Goal: Task Accomplishment & Management: Use online tool/utility

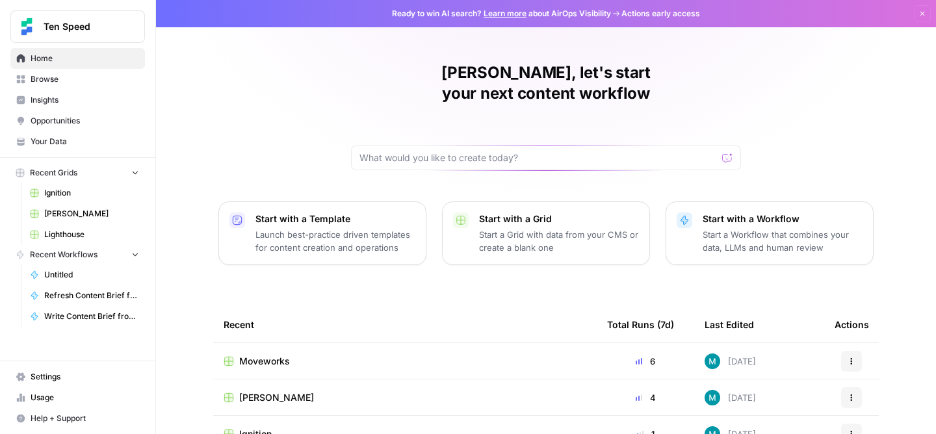
scroll to position [144, 0]
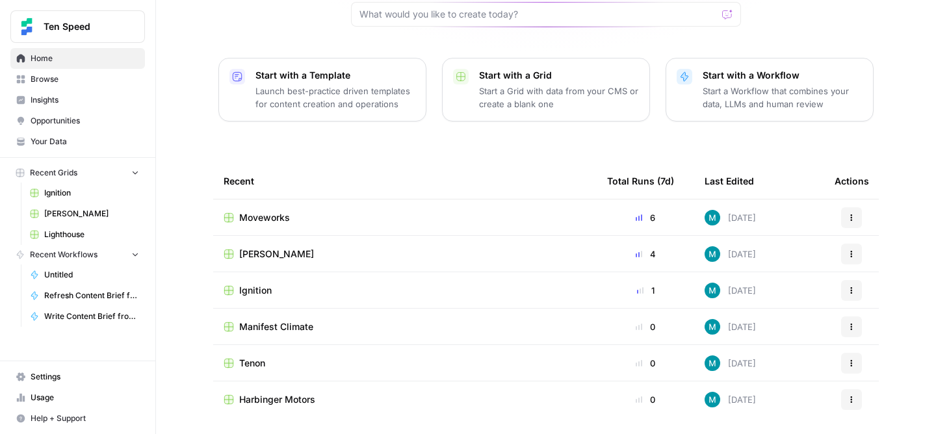
click at [248, 284] on span "Ignition" at bounding box center [255, 290] width 32 height 13
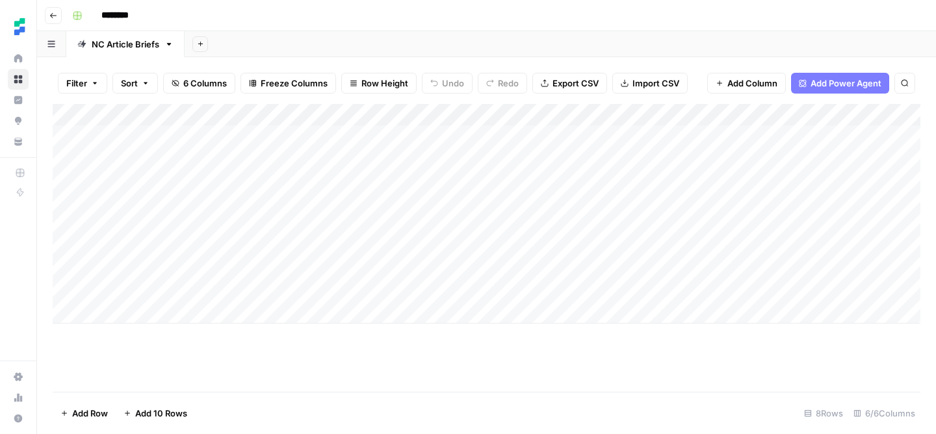
click at [119, 313] on div "Add Column" at bounding box center [486, 214] width 867 height 220
type textarea "**********"
click at [466, 317] on div "Add Column" at bounding box center [486, 225] width 867 height 242
click at [461, 313] on div "Add Column" at bounding box center [486, 225] width 867 height 242
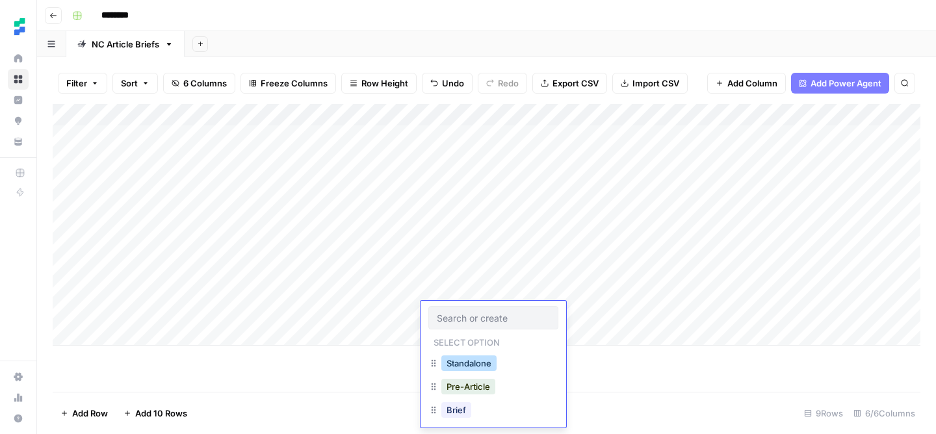
click at [479, 364] on button "Standalone" at bounding box center [468, 363] width 55 height 16
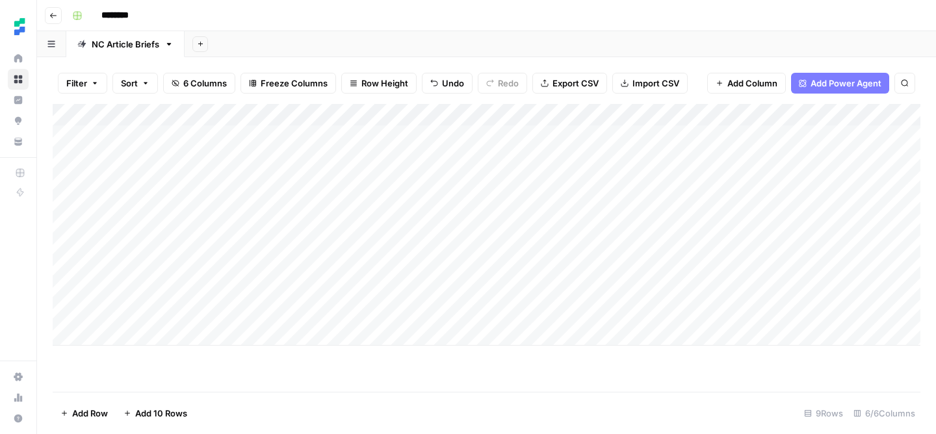
click at [557, 309] on div "Add Column" at bounding box center [486, 225] width 867 height 242
click at [162, 329] on div "Add Column" at bounding box center [486, 225] width 867 height 242
click at [152, 340] on textarea at bounding box center [201, 336] width 208 height 18
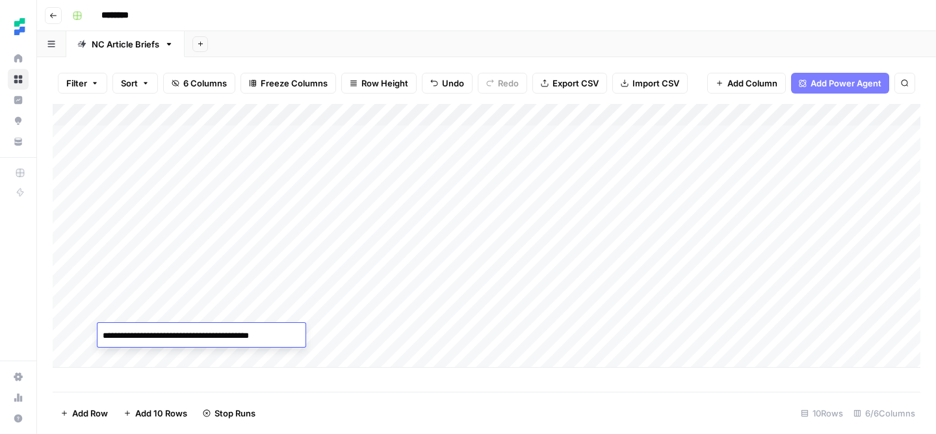
type textarea "**********"
click at [340, 338] on div "Add Column" at bounding box center [486, 236] width 867 height 264
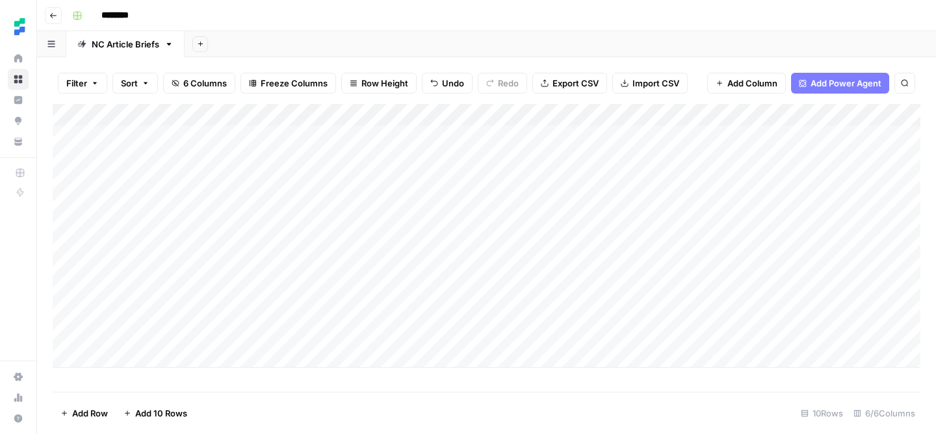
click at [481, 330] on div "Add Column" at bounding box center [486, 236] width 867 height 264
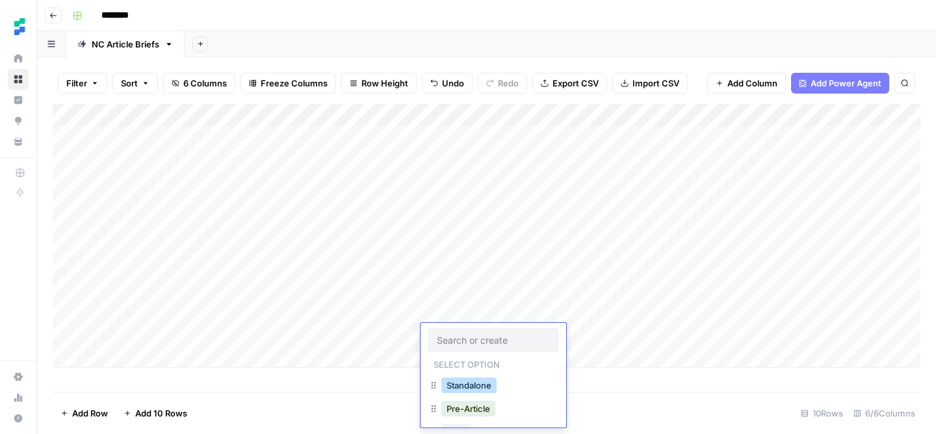
click at [489, 385] on button "Standalone" at bounding box center [468, 385] width 55 height 16
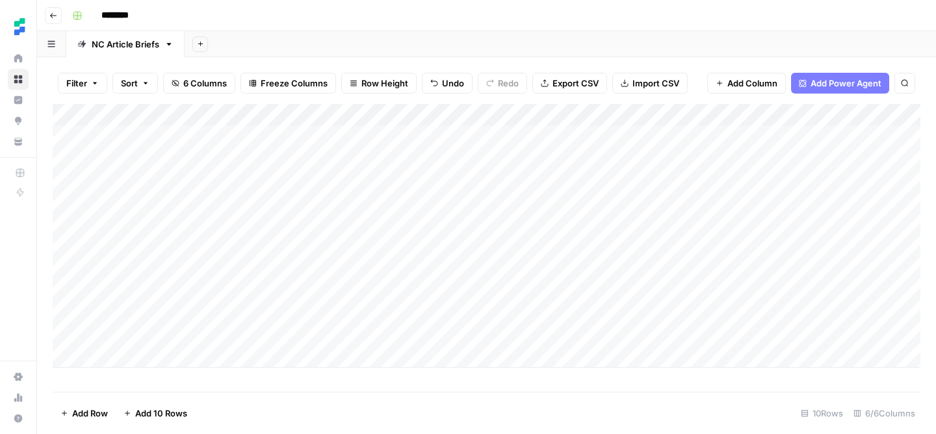
click at [598, 333] on div "Add Column" at bounding box center [486, 236] width 867 height 264
click at [789, 314] on div "Add Column" at bounding box center [486, 236] width 867 height 264
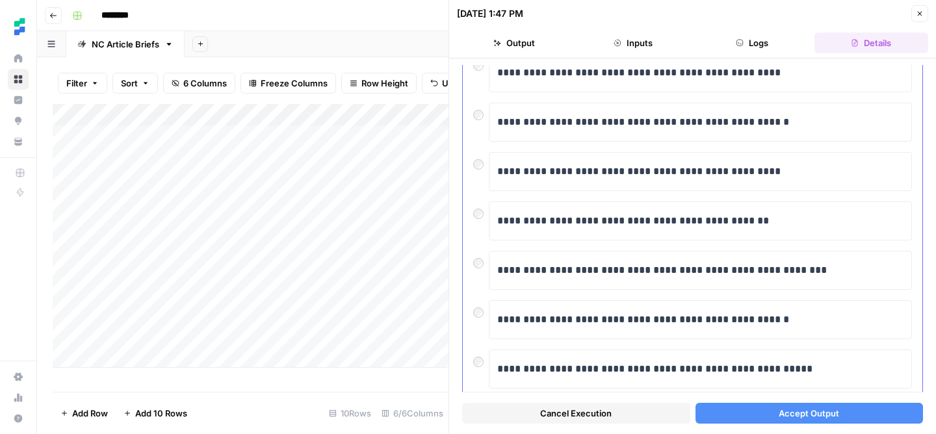
scroll to position [210, 0]
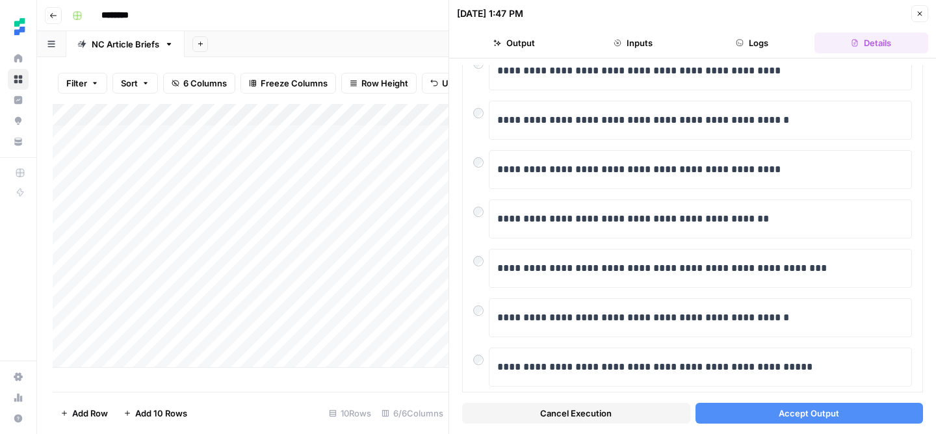
click at [792, 413] on span "Accept Output" at bounding box center [808, 413] width 60 height 13
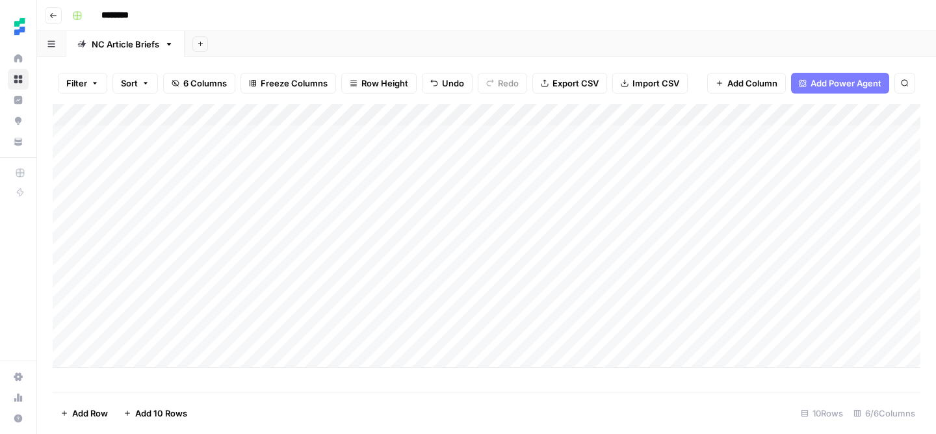
click at [374, 335] on div "Add Column" at bounding box center [486, 236] width 867 height 264
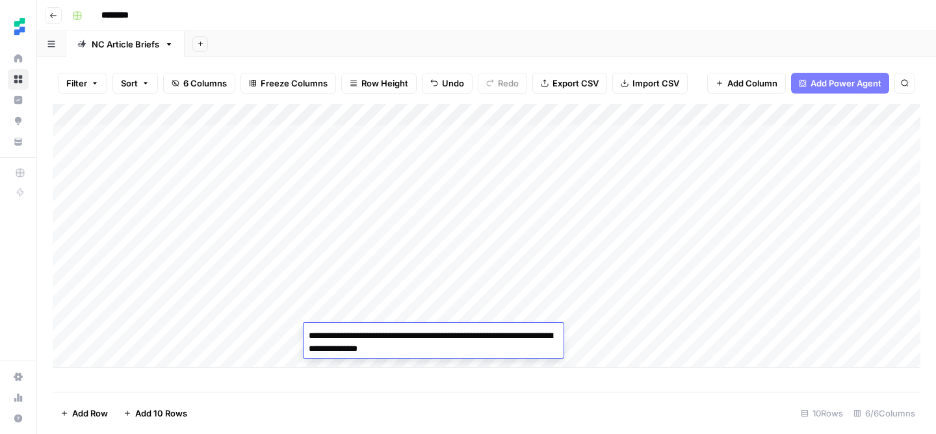
click at [374, 335] on textarea "**********" at bounding box center [433, 342] width 260 height 31
click at [628, 385] on div "Add Column" at bounding box center [486, 248] width 867 height 288
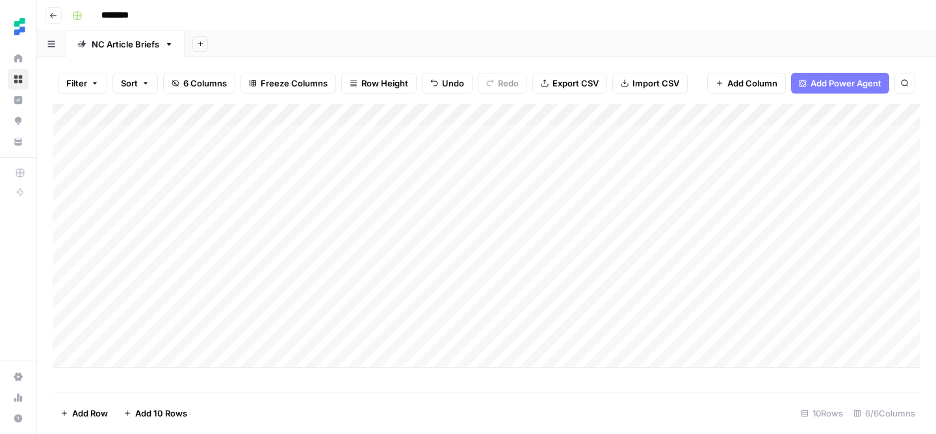
click at [633, 338] on div "Add Column" at bounding box center [486, 236] width 867 height 264
click at [793, 333] on div "Add Column" at bounding box center [486, 236] width 867 height 264
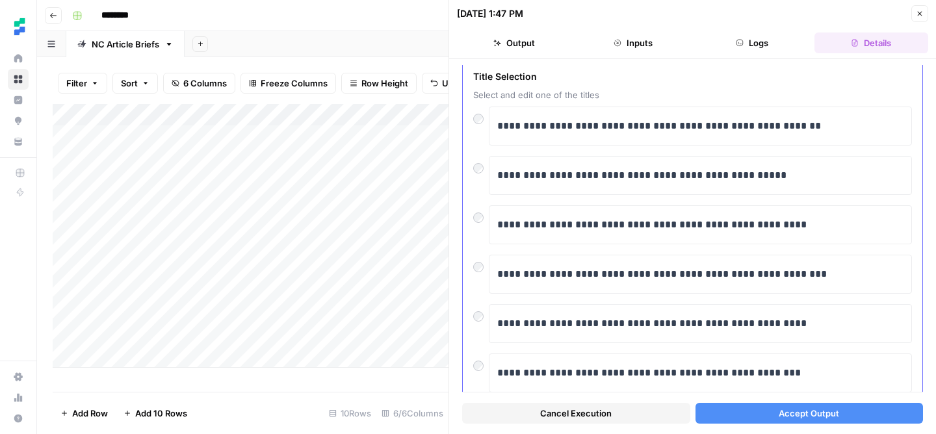
scroll to position [53, 0]
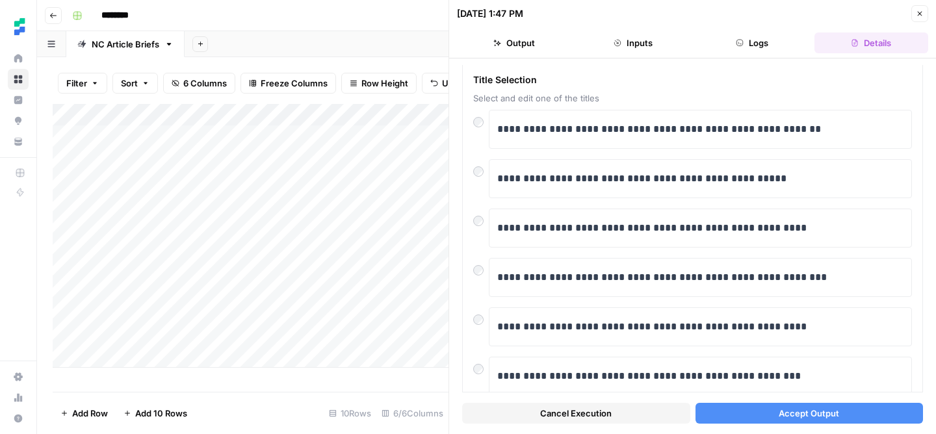
click at [767, 412] on button "Accept Output" at bounding box center [809, 413] width 228 height 21
